Goal: Book appointment/travel/reservation

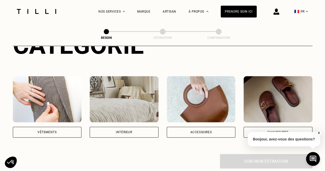
scroll to position [103, 0]
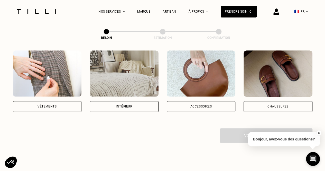
click at [68, 104] on div "Vêtements" at bounding box center [47, 106] width 69 height 11
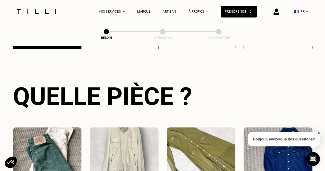
scroll to position [239, 0]
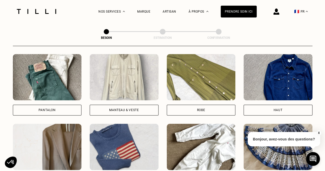
click at [68, 105] on div "Pantalon" at bounding box center [47, 110] width 69 height 11
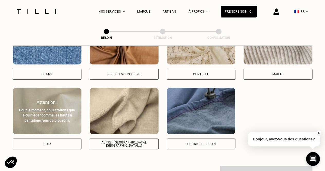
scroll to position [575, 0]
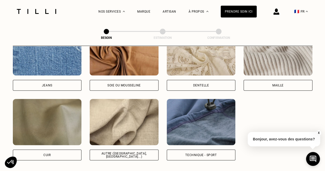
click at [119, 149] on div "Autre ([GEOGRAPHIC_DATA], [GEOGRAPHIC_DATA]...)" at bounding box center [124, 154] width 69 height 11
select select "FR"
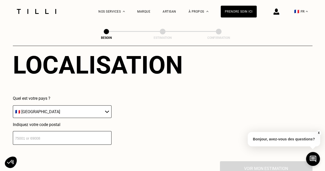
scroll to position [741, 0]
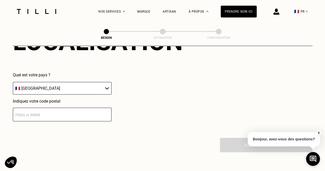
click at [84, 110] on input "number" at bounding box center [62, 115] width 99 height 14
type input "92160"
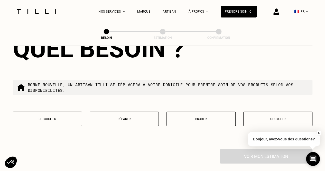
scroll to position [868, 0]
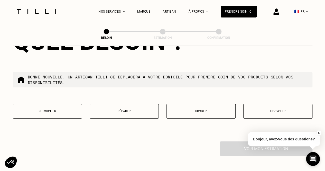
click at [54, 109] on p "Retoucher" at bounding box center [47, 111] width 63 height 4
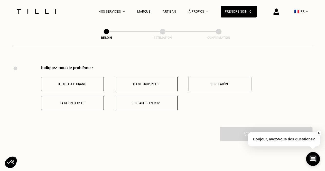
scroll to position [949, 0]
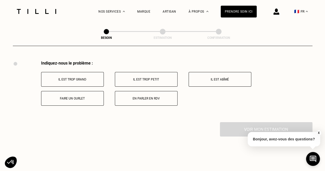
click at [81, 97] on button "Faire un ourlet" at bounding box center [72, 98] width 63 height 15
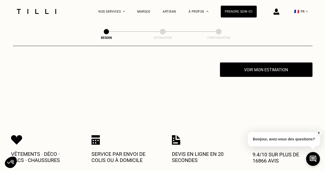
scroll to position [1010, 0]
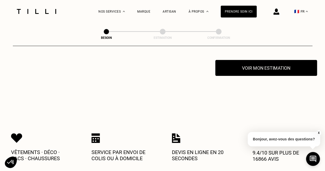
click at [255, 68] on button "Voir mon estimation" at bounding box center [266, 68] width 102 height 16
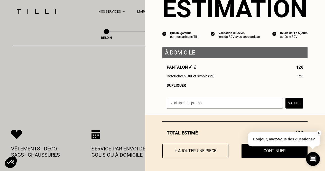
scroll to position [1062, 0]
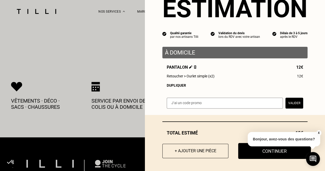
click at [254, 153] on button "Continuer" at bounding box center [274, 151] width 73 height 16
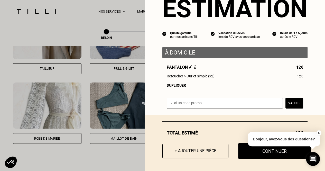
scroll to position [9, 0]
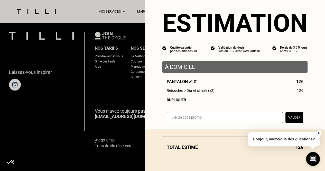
select select "FR"
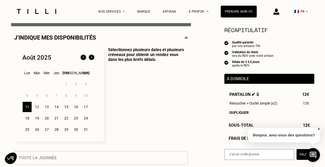
scroll to position [103, 0]
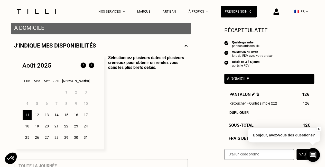
click at [45, 117] on div "13" at bounding box center [46, 115] width 9 height 10
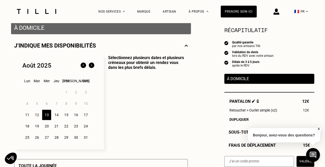
click at [40, 117] on div "12" at bounding box center [36, 115] width 9 height 10
click at [45, 117] on div "13" at bounding box center [46, 115] width 9 height 10
click at [28, 128] on div "18" at bounding box center [27, 126] width 9 height 10
click at [50, 121] on div "1 2 3 4 5 6 7 8 9 10 11 12 13 14 15 16 17 18 19 20 21 22 23 24 25 26 27 28 29 3…" at bounding box center [58, 115] width 73 height 56
click at [48, 117] on div "13" at bounding box center [46, 115] width 9 height 10
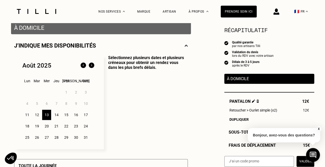
click at [35, 127] on div "19" at bounding box center [36, 126] width 9 height 10
click at [43, 117] on div "13" at bounding box center [46, 115] width 9 height 10
click at [38, 128] on div "19" at bounding box center [36, 126] width 9 height 10
click at [46, 129] on div "20" at bounding box center [46, 126] width 9 height 10
click at [37, 128] on div "19" at bounding box center [36, 126] width 9 height 10
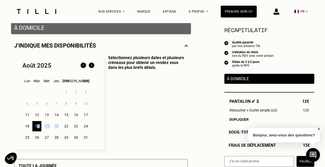
click at [58, 127] on div "21" at bounding box center [56, 126] width 9 height 10
click at [50, 125] on div "20" at bounding box center [46, 126] width 9 height 10
click at [44, 119] on div "13" at bounding box center [46, 115] width 9 height 10
click at [42, 118] on div "1 2 3 4 5 6 7 8 9 10 11 12 13 14 15 16 17 18 19 20 21 22 23 24 25 26 27 28 29 3…" at bounding box center [58, 115] width 73 height 56
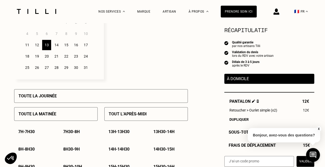
scroll to position [205, 0]
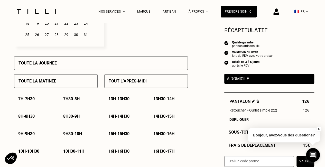
click at [76, 67] on div "Toute la journée" at bounding box center [101, 63] width 174 height 14
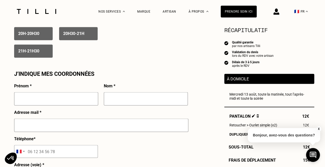
scroll to position [437, 0]
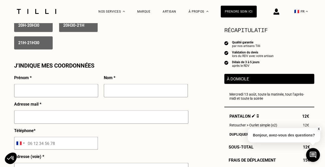
click at [66, 90] on input "text" at bounding box center [56, 90] width 84 height 13
type input "Ouswani"
type input "Honore"
type input "06 65 69 18 90"
type input "[STREET_ADDRESS] Nord"
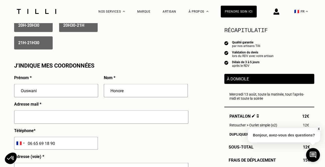
type input "Appartement 231"
type input "[PERSON_NAME]"
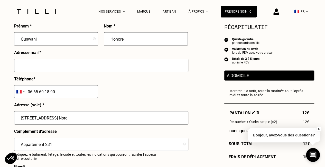
click at [65, 71] on input "text" at bounding box center [101, 65] width 174 height 13
type input "[EMAIL_ADDRESS][DOMAIN_NAME]"
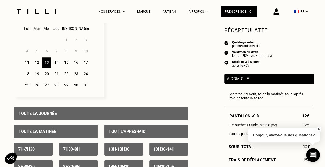
scroll to position [128, 0]
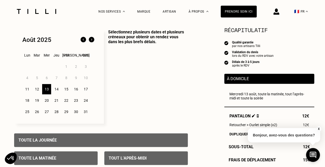
click at [140, 43] on p "Sélectionnez plusieurs dates et plusieurs créneaux pour obtenir un rendez vous …" at bounding box center [146, 77] width 84 height 94
click at [51, 103] on div "1 2 3 4 5 6 7 8 9 10 11 12 13 14 15 16 17 18 19 20 21 22 23 24 25 26 27 28 29 3…" at bounding box center [58, 89] width 73 height 56
click at [49, 103] on div "20" at bounding box center [46, 100] width 9 height 10
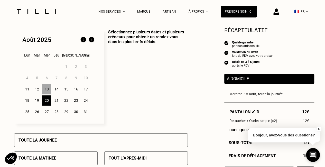
click at [50, 141] on p "Toute la journée" at bounding box center [37, 140] width 38 height 5
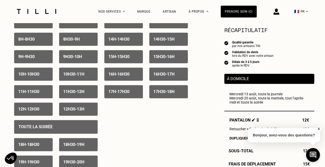
scroll to position [231, 0]
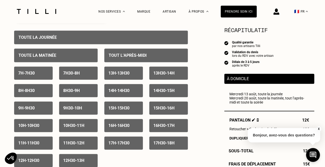
click at [87, 57] on div "Toute la matinée" at bounding box center [55, 56] width 83 height 14
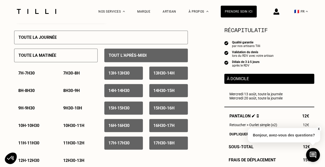
click at [116, 52] on div "Tout l’après-midi" at bounding box center [145, 56] width 83 height 14
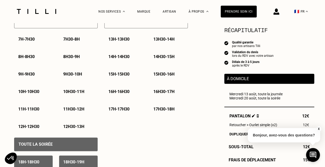
scroll to position [282, 0]
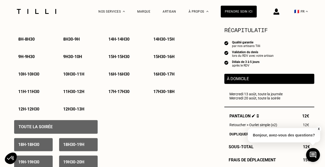
click at [23, 109] on p "12h - 12h30" at bounding box center [28, 109] width 21 height 5
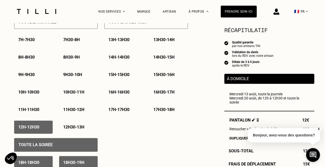
scroll to position [257, 0]
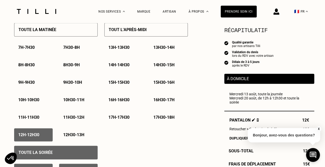
click at [70, 135] on p "12h30 - 13h" at bounding box center [73, 134] width 21 height 5
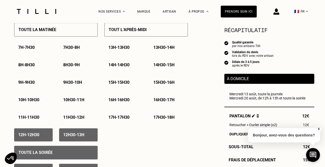
click at [121, 49] on p "13h - 13h30" at bounding box center [118, 47] width 21 height 5
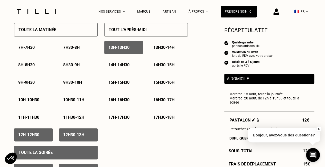
click at [173, 48] on p "13h30 - 14h" at bounding box center [163, 47] width 21 height 5
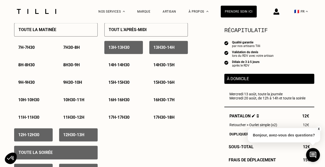
click at [129, 120] on p "17h - 17h30" at bounding box center [118, 117] width 21 height 5
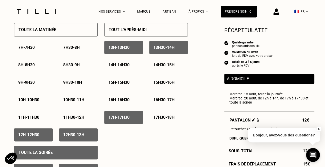
click at [157, 120] on p "17h30 - 18h" at bounding box center [163, 117] width 21 height 5
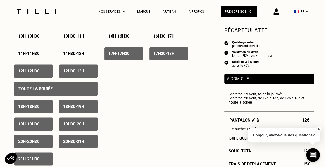
scroll to position [334, 0]
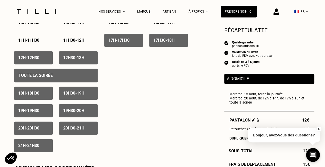
click at [72, 108] on div "19h30 - 20h" at bounding box center [78, 110] width 39 height 13
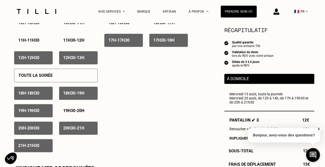
click at [44, 112] on div "19h - 19h30" at bounding box center [33, 110] width 39 height 13
click at [37, 130] on p "20h - 20h30" at bounding box center [28, 128] width 21 height 5
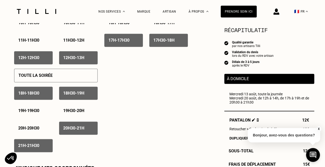
click at [70, 130] on p "20h30 - 21h" at bounding box center [73, 128] width 21 height 5
click at [36, 147] on p "21h - 21h30" at bounding box center [28, 145] width 21 height 5
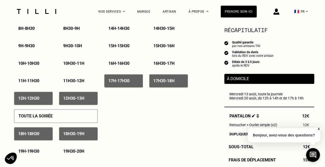
scroll to position [231, 0]
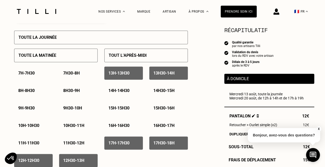
click at [35, 71] on div "7h - 7h30" at bounding box center [33, 73] width 39 height 13
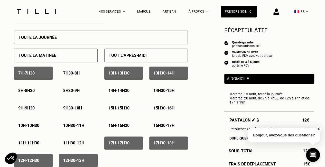
click at [69, 74] on p "7h30 - 8h" at bounding box center [71, 73] width 16 height 5
click at [31, 90] on p "8h - 8h30" at bounding box center [26, 90] width 16 height 5
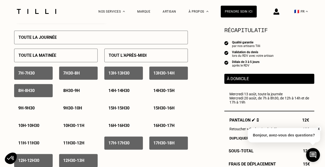
click at [70, 90] on p "8h30 - 9h" at bounding box center [71, 90] width 16 height 5
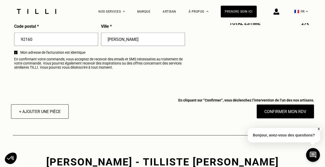
scroll to position [658, 0]
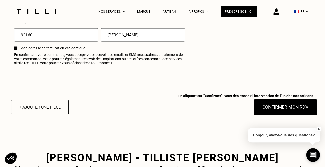
click at [295, 115] on button "Confirmer mon RDV" at bounding box center [285, 107] width 64 height 16
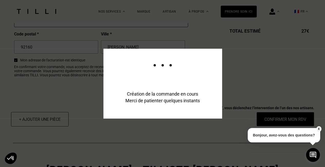
scroll to position [671, 0]
